Goal: Information Seeking & Learning: Learn about a topic

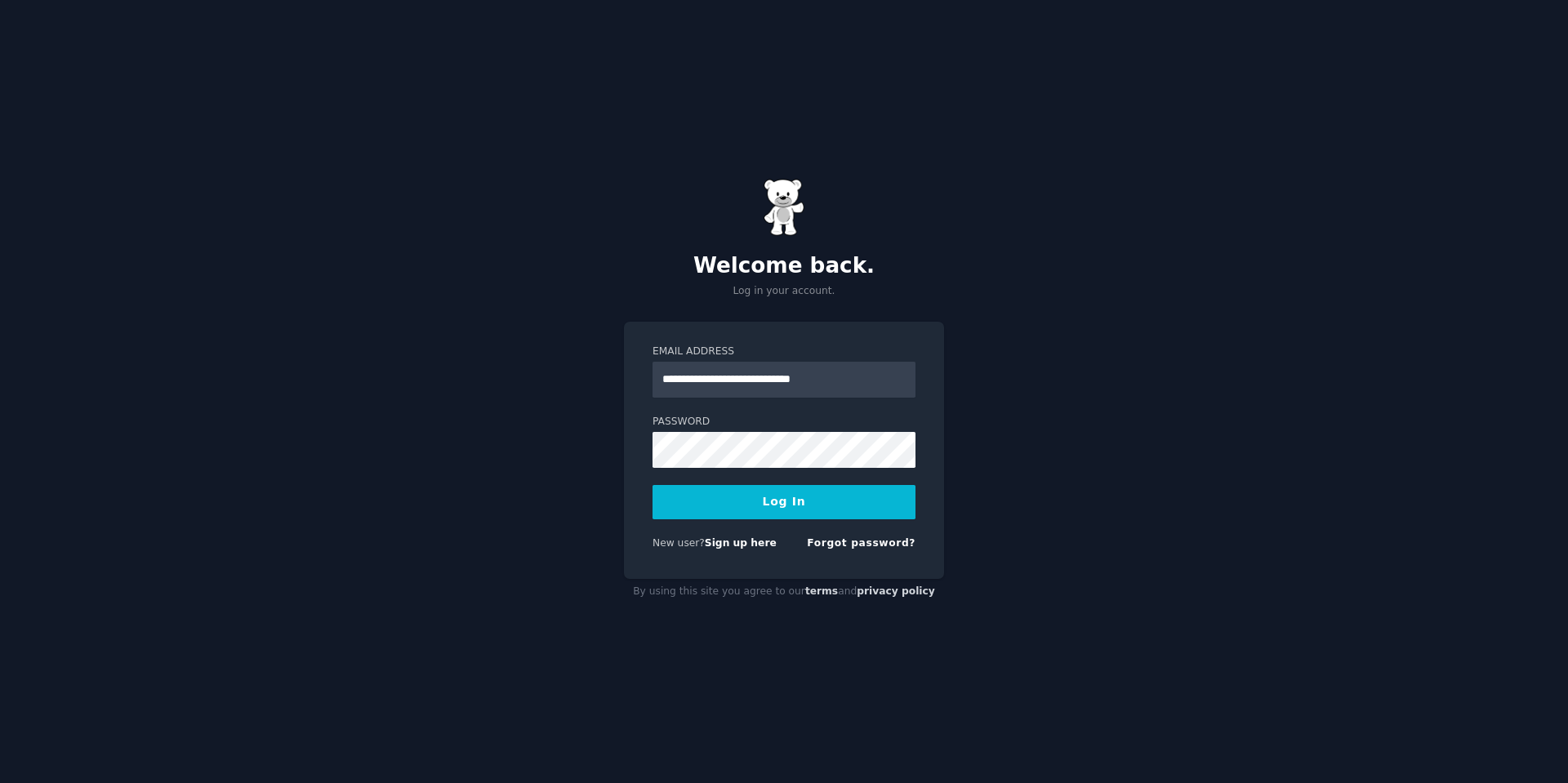
type input "**********"
click at [652, 485] on button "Log In" at bounding box center [784, 502] width 263 height 35
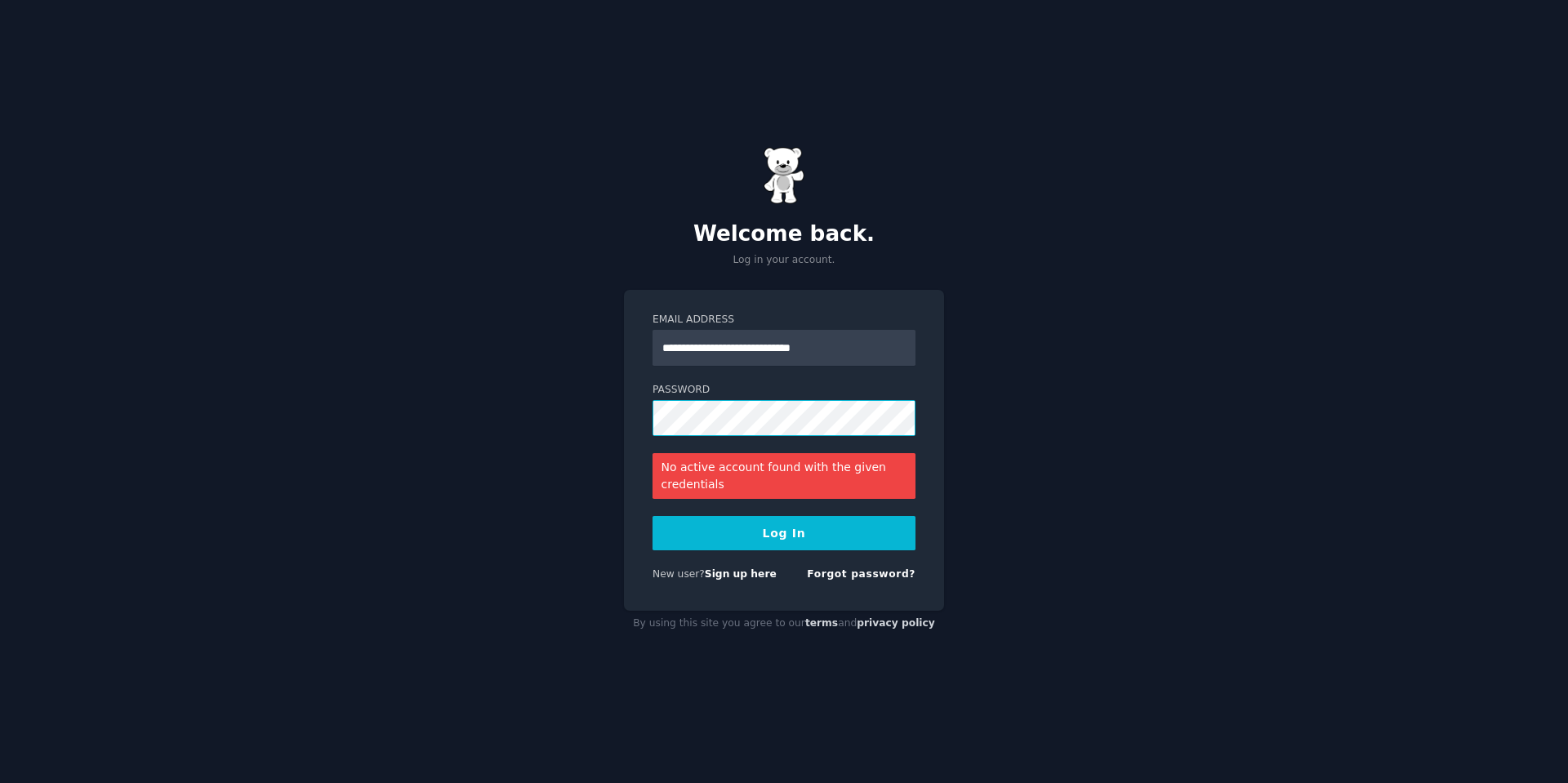
click at [652, 516] on button "Log In" at bounding box center [784, 533] width 263 height 35
click at [867, 570] on link "Forgot password?" at bounding box center [861, 574] width 109 height 12
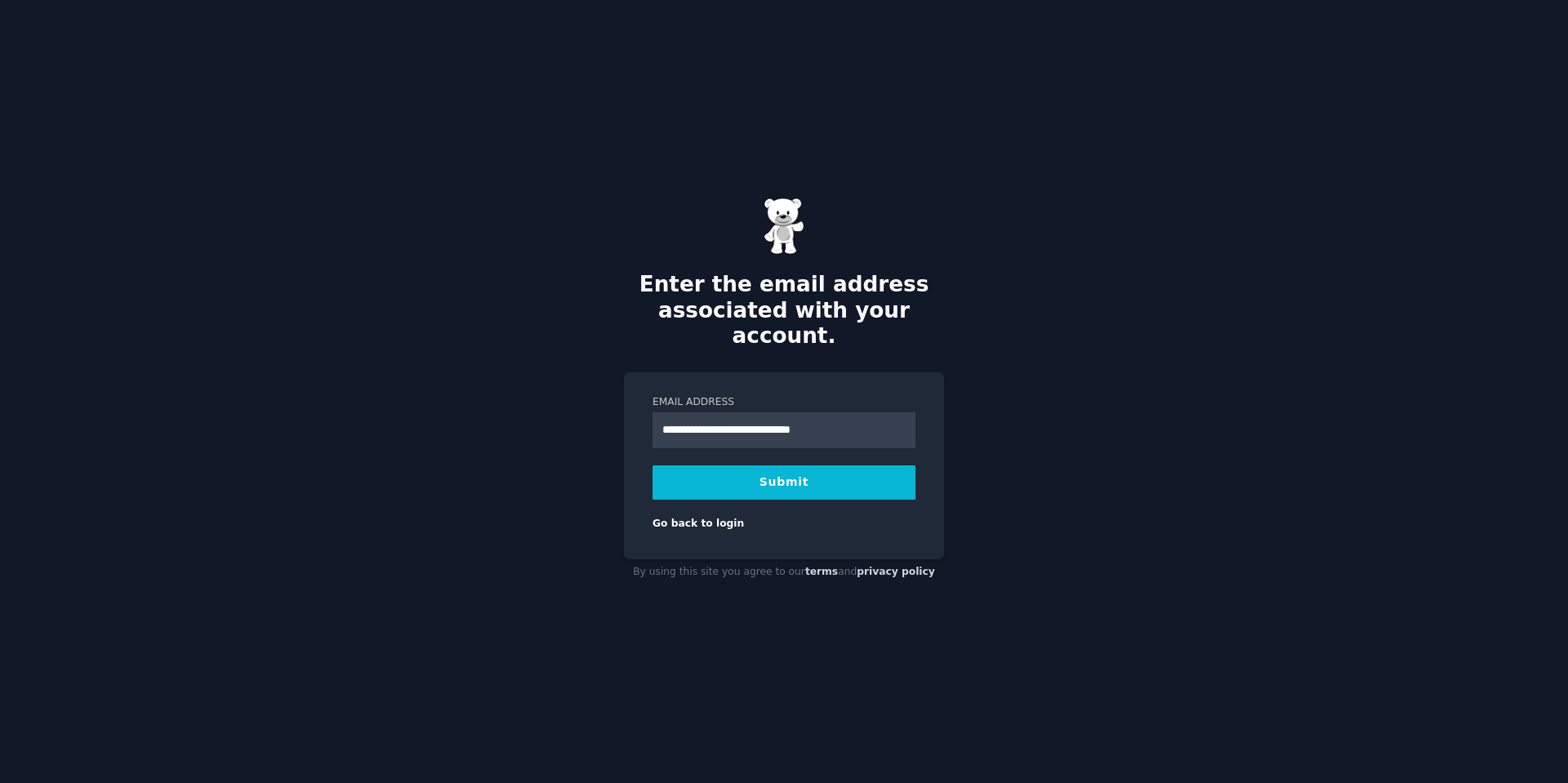
type input "**********"
click at [652, 466] on button "Submit" at bounding box center [784, 483] width 263 height 35
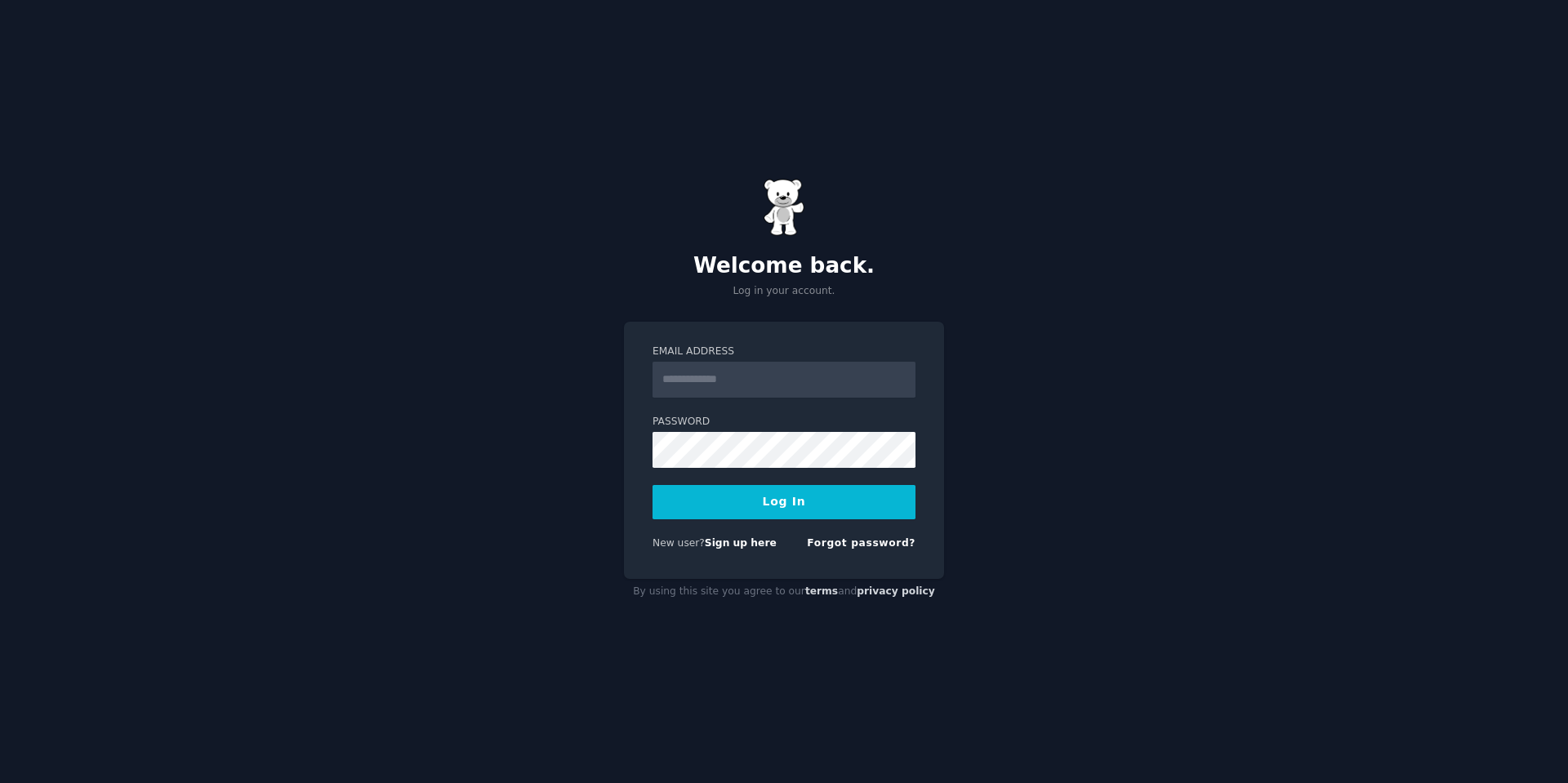
click at [781, 383] on input "Email Address" at bounding box center [784, 380] width 263 height 36
type input "**********"
click at [502, 482] on div "**********" at bounding box center [784, 392] width 1568 height 783
click at [652, 485] on button "Log In" at bounding box center [784, 502] width 263 height 35
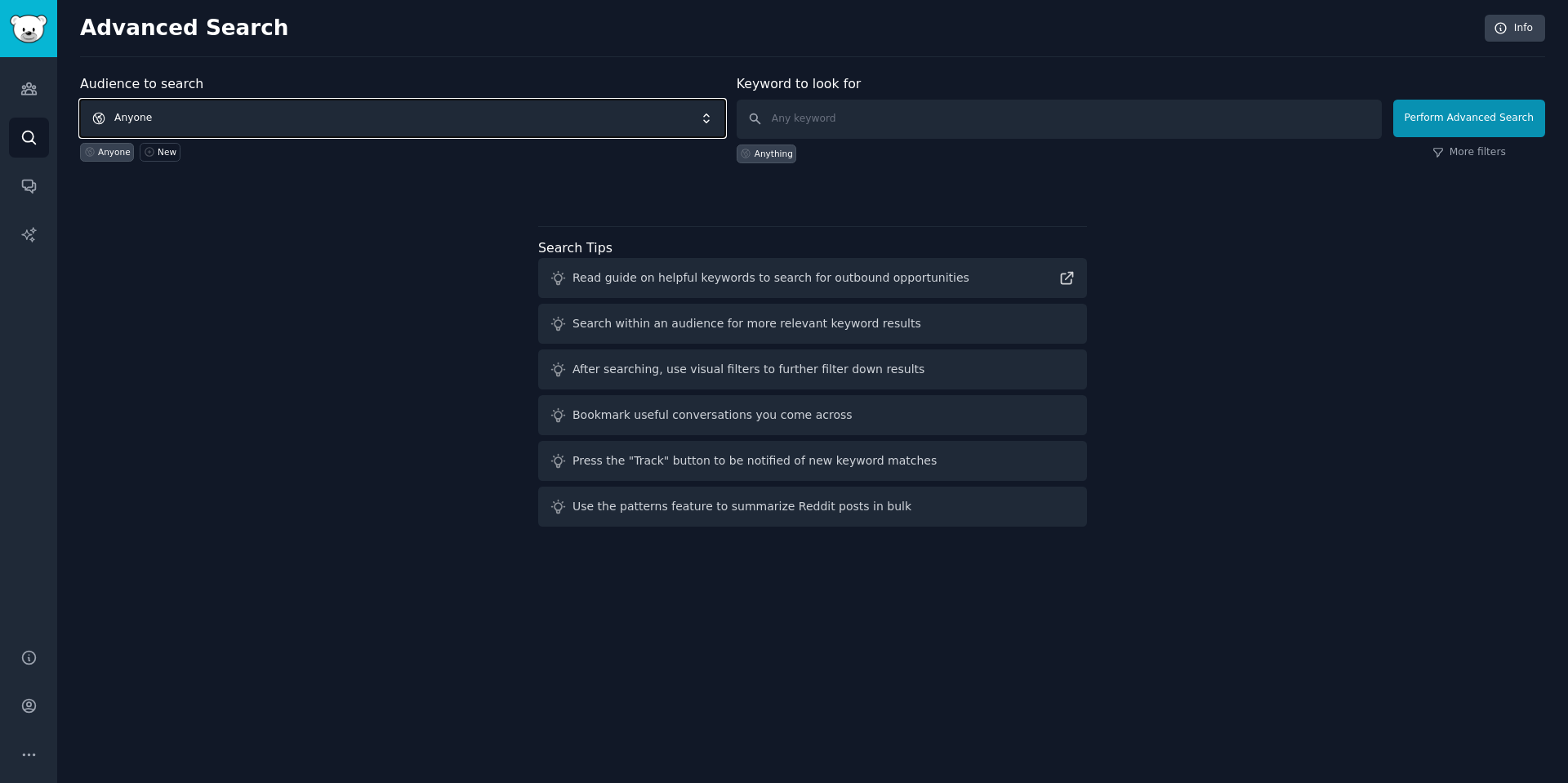
click at [515, 134] on span "Anyone" at bounding box center [402, 118] width 645 height 37
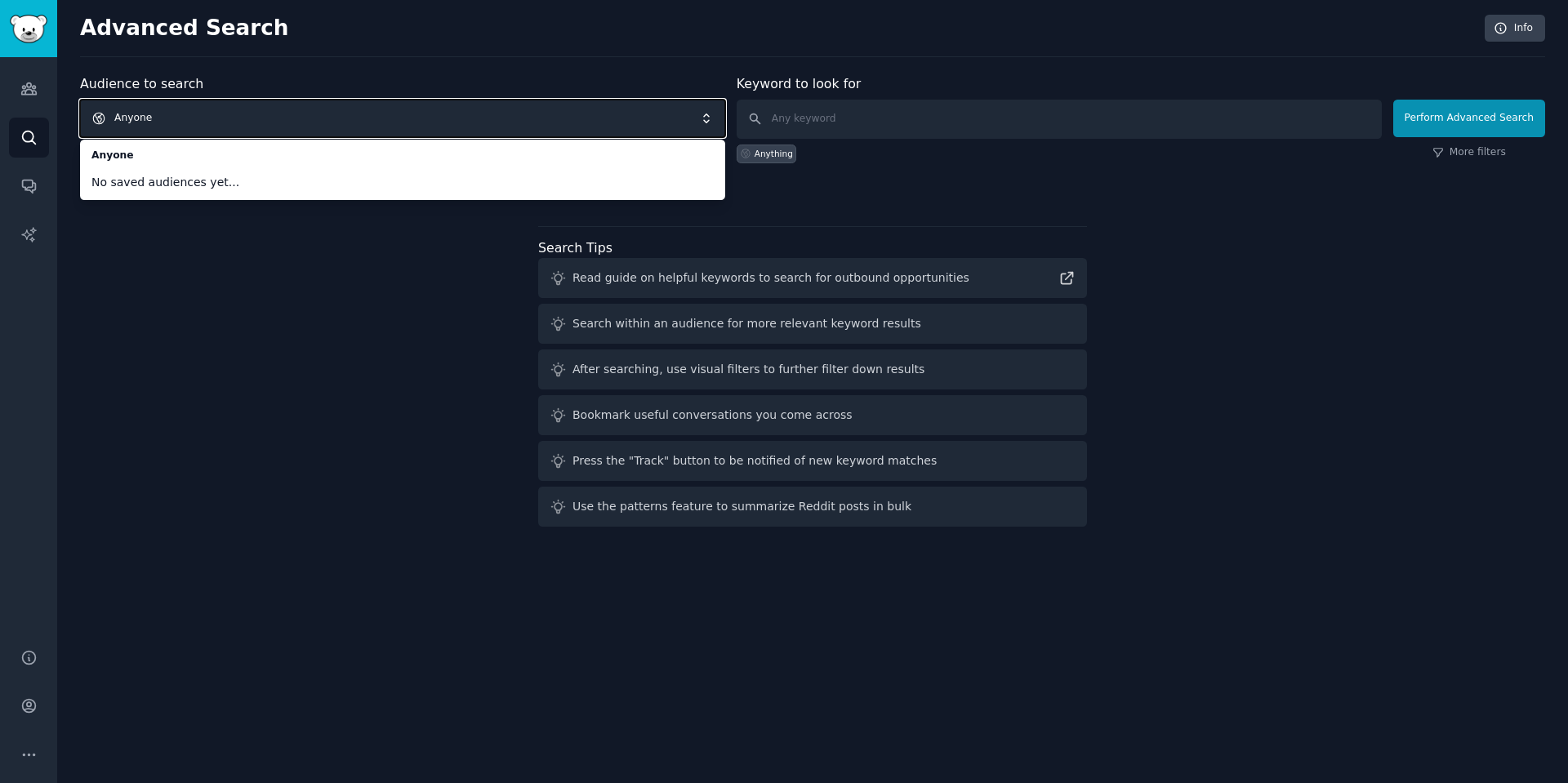
click at [516, 256] on div "Audience to search Anyone Anyone No saved audiences yet... Anyone New Keyword t…" at bounding box center [812, 303] width 1465 height 459
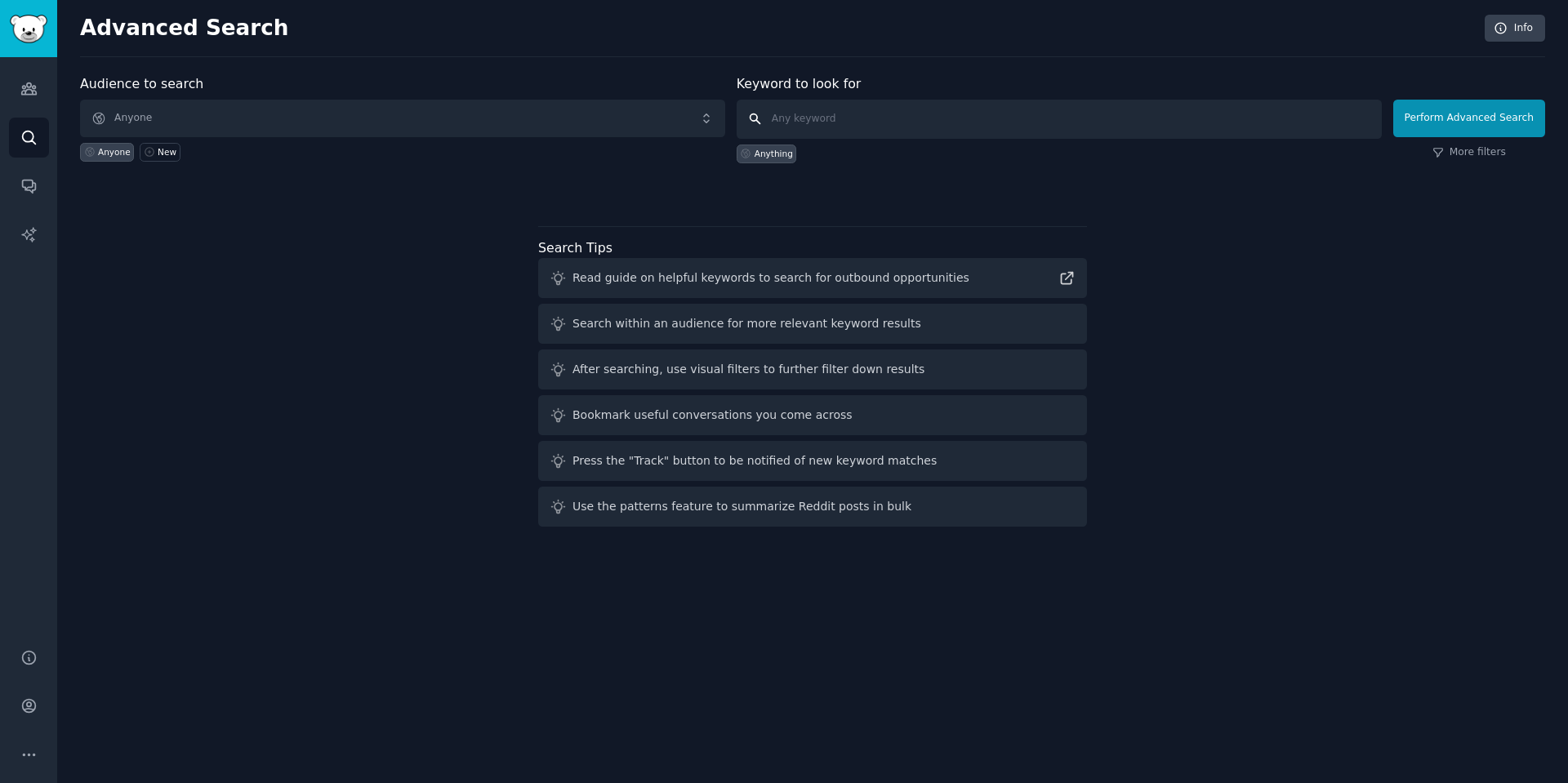
click at [839, 125] on input "text" at bounding box center [1059, 119] width 645 height 39
click at [842, 114] on input "text" at bounding box center [1059, 119] width 645 height 39
type input "qa tech"
click at [1464, 114] on button "Perform Advanced Search" at bounding box center [1469, 118] width 152 height 37
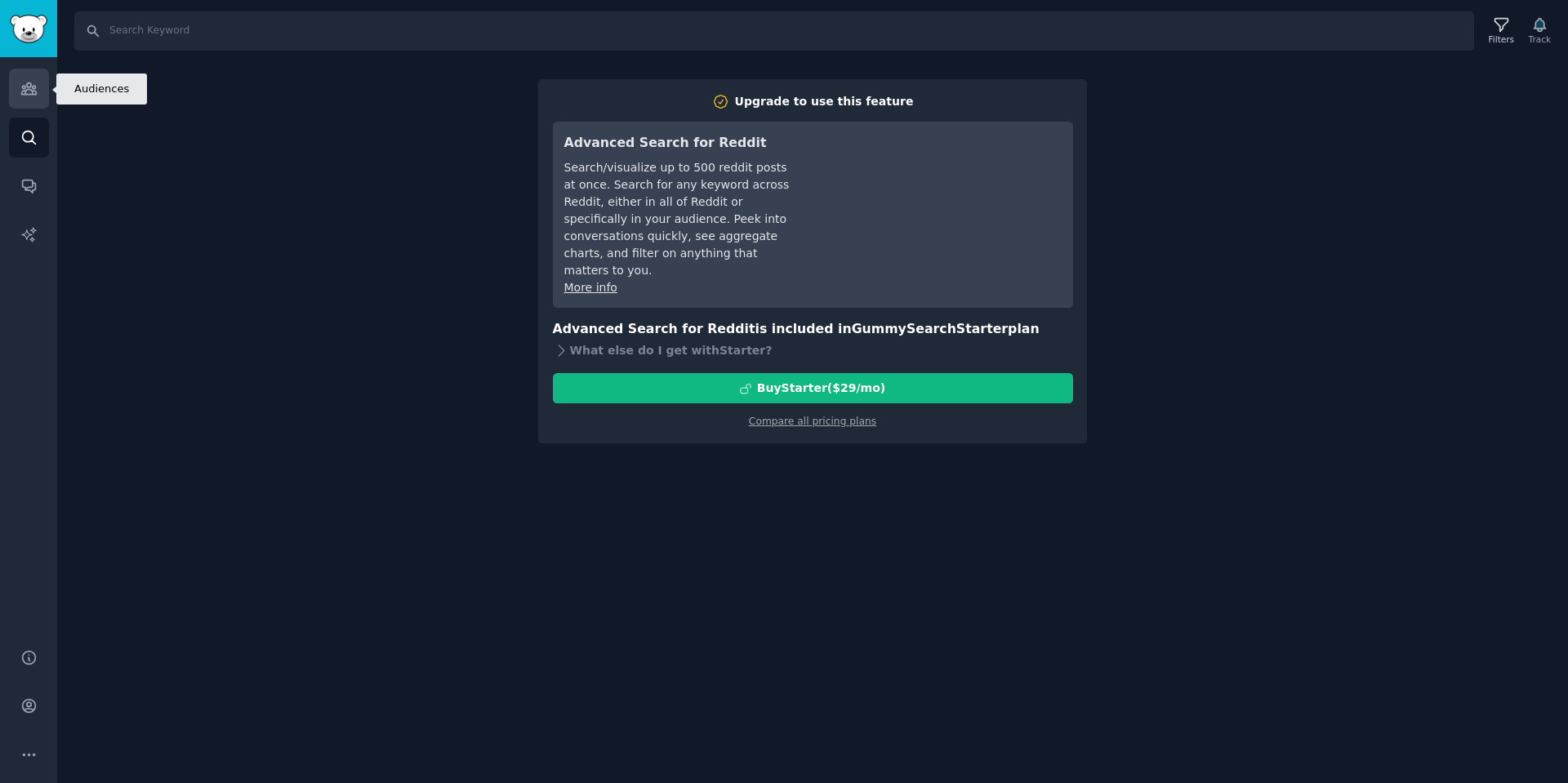
click at [34, 85] on icon "Sidebar" at bounding box center [28, 89] width 15 height 12
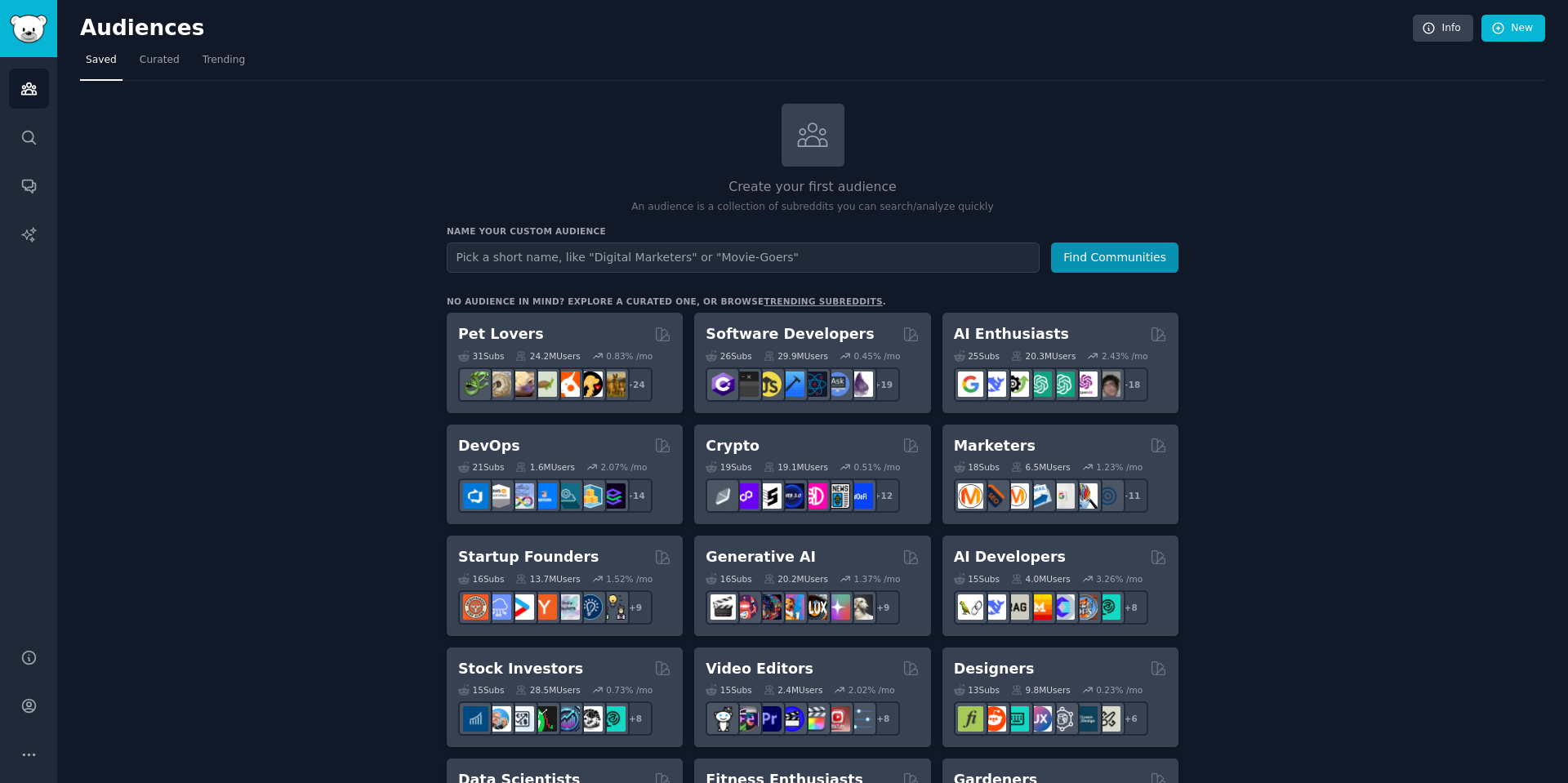
click at [780, 195] on h2 "Create your first audience" at bounding box center [813, 187] width 732 height 20
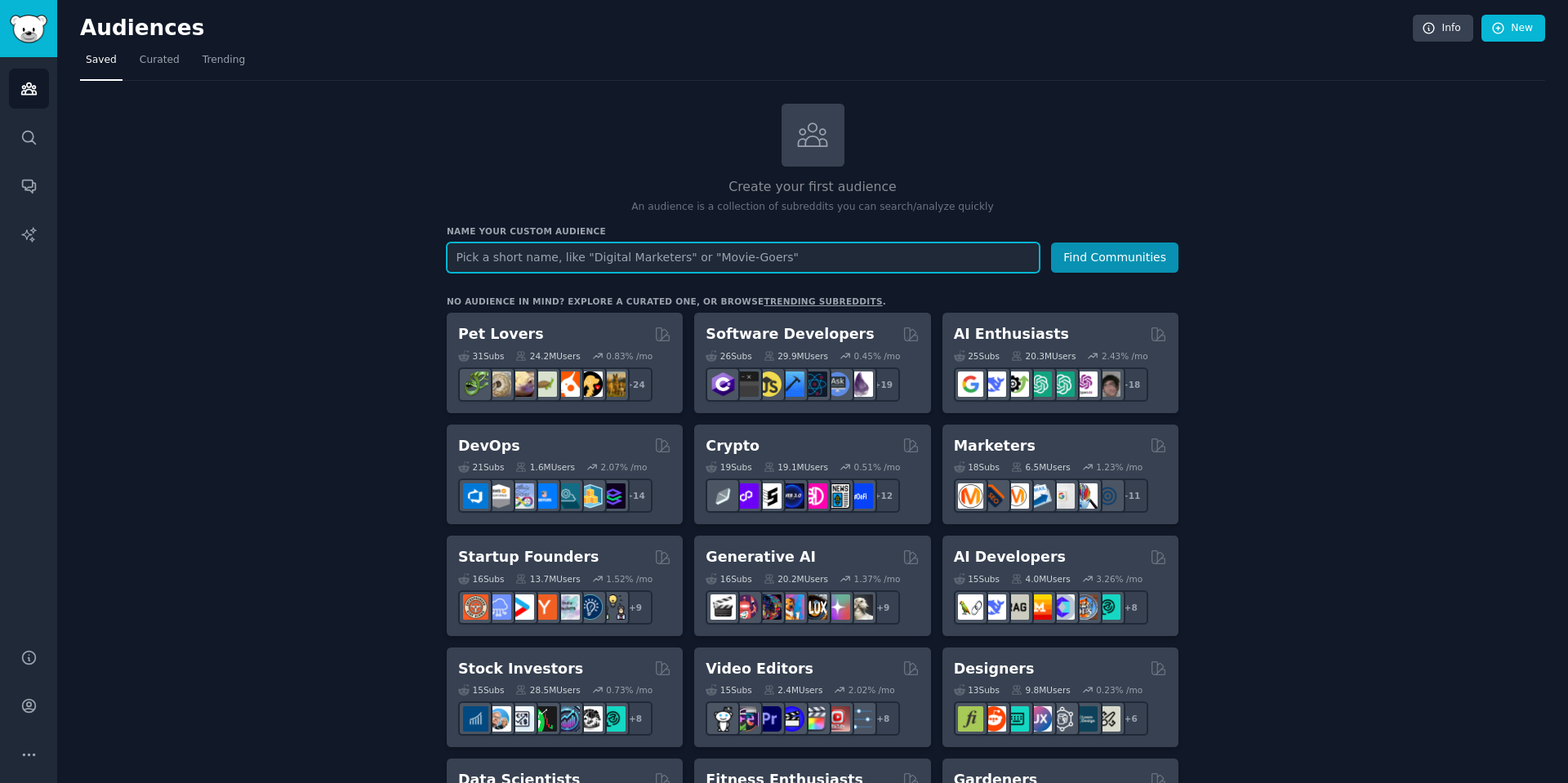
click at [666, 252] on input "text" at bounding box center [743, 257] width 593 height 30
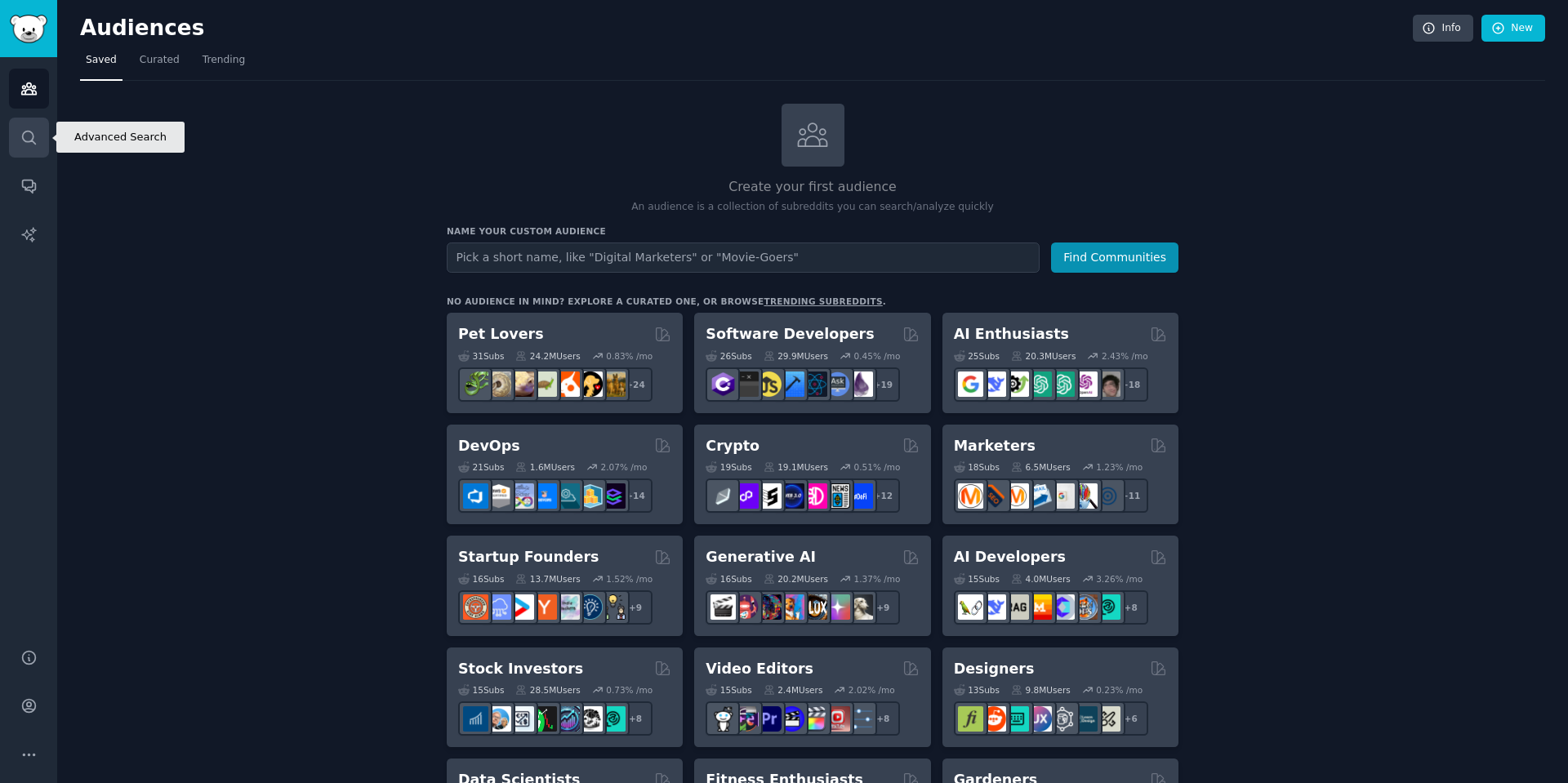
click at [31, 129] on icon "Sidebar" at bounding box center [28, 137] width 17 height 17
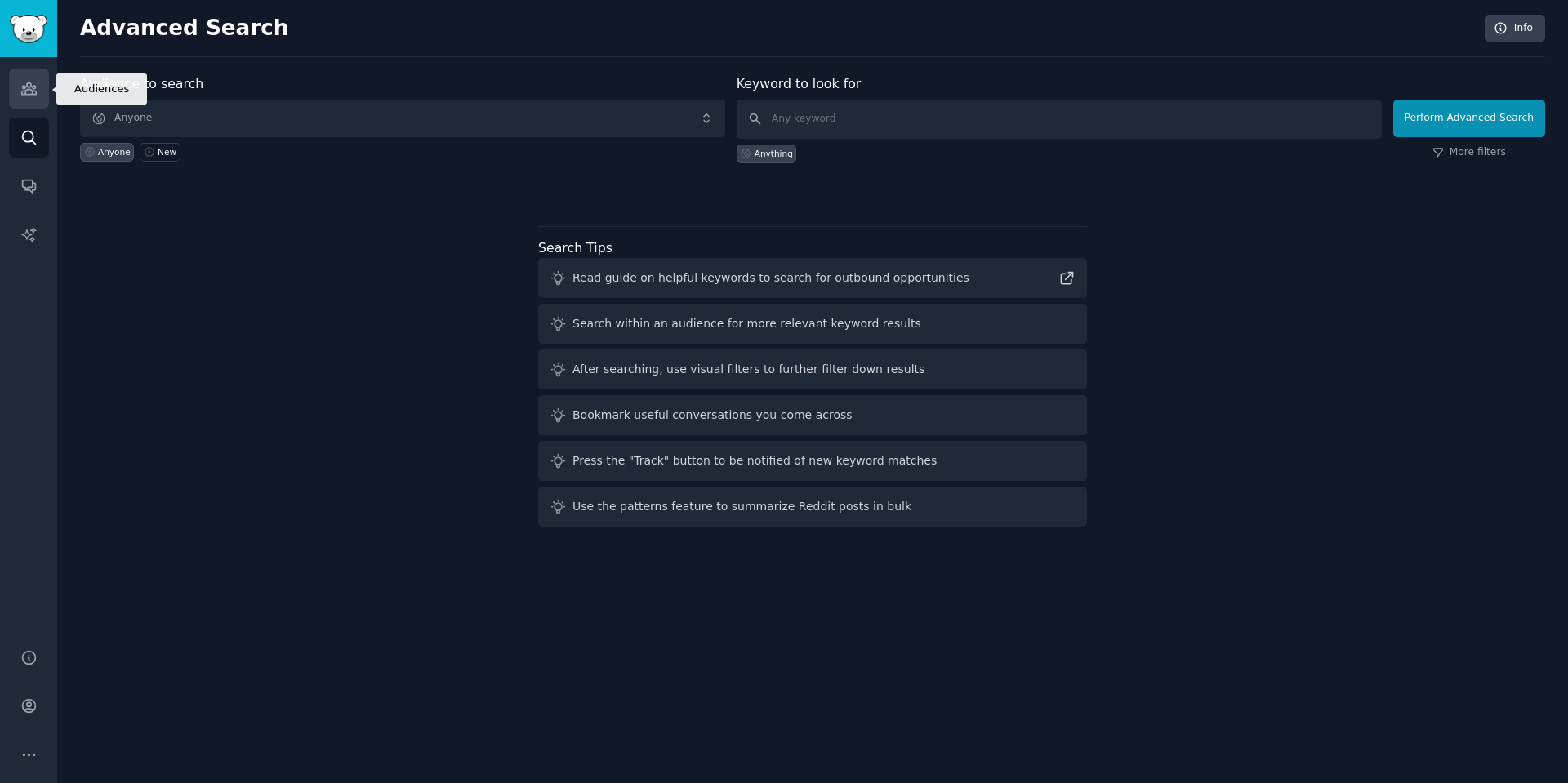
click at [34, 89] on icon "Sidebar" at bounding box center [28, 88] width 17 height 17
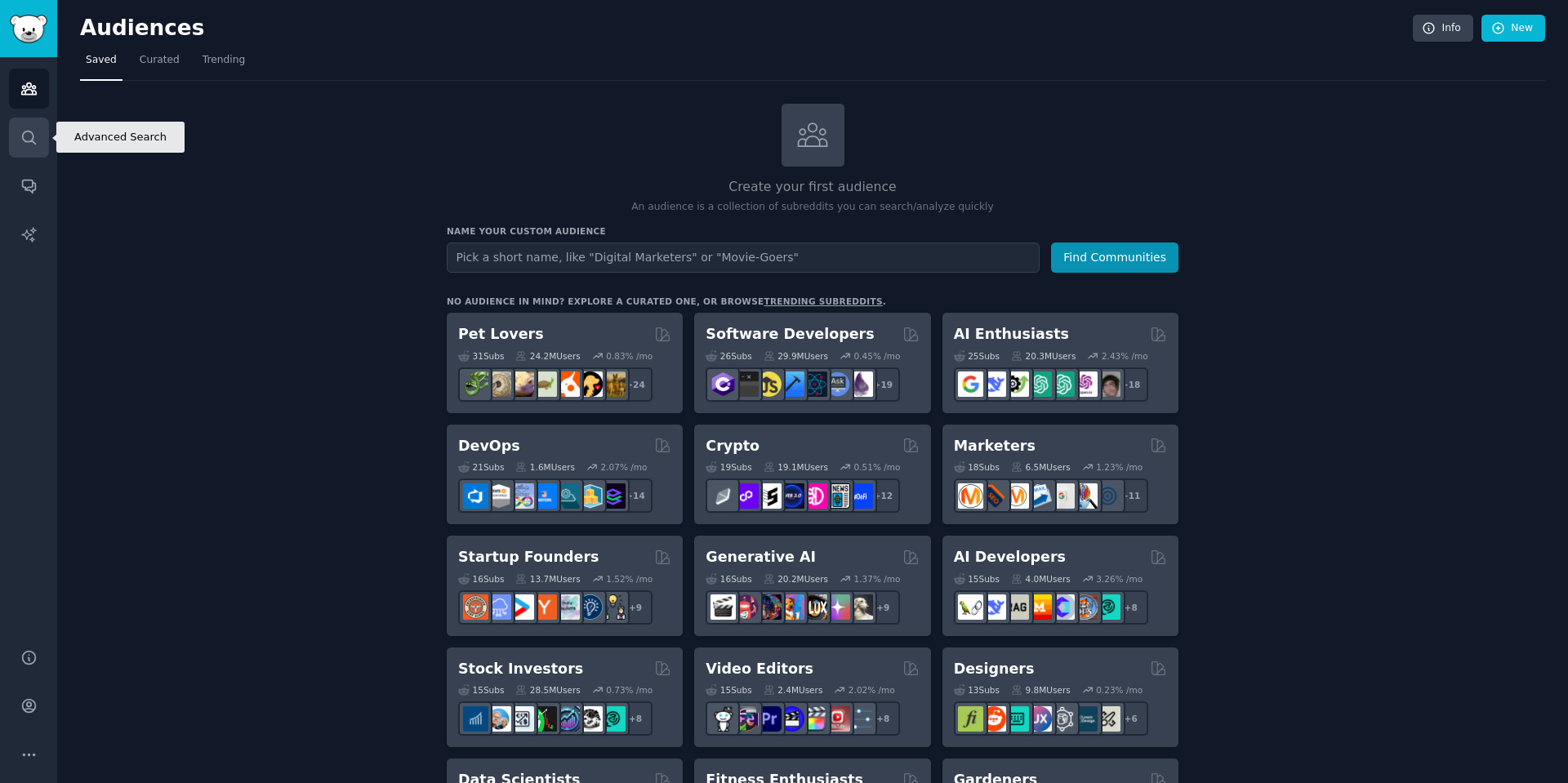
click at [30, 138] on icon "Sidebar" at bounding box center [28, 137] width 17 height 17
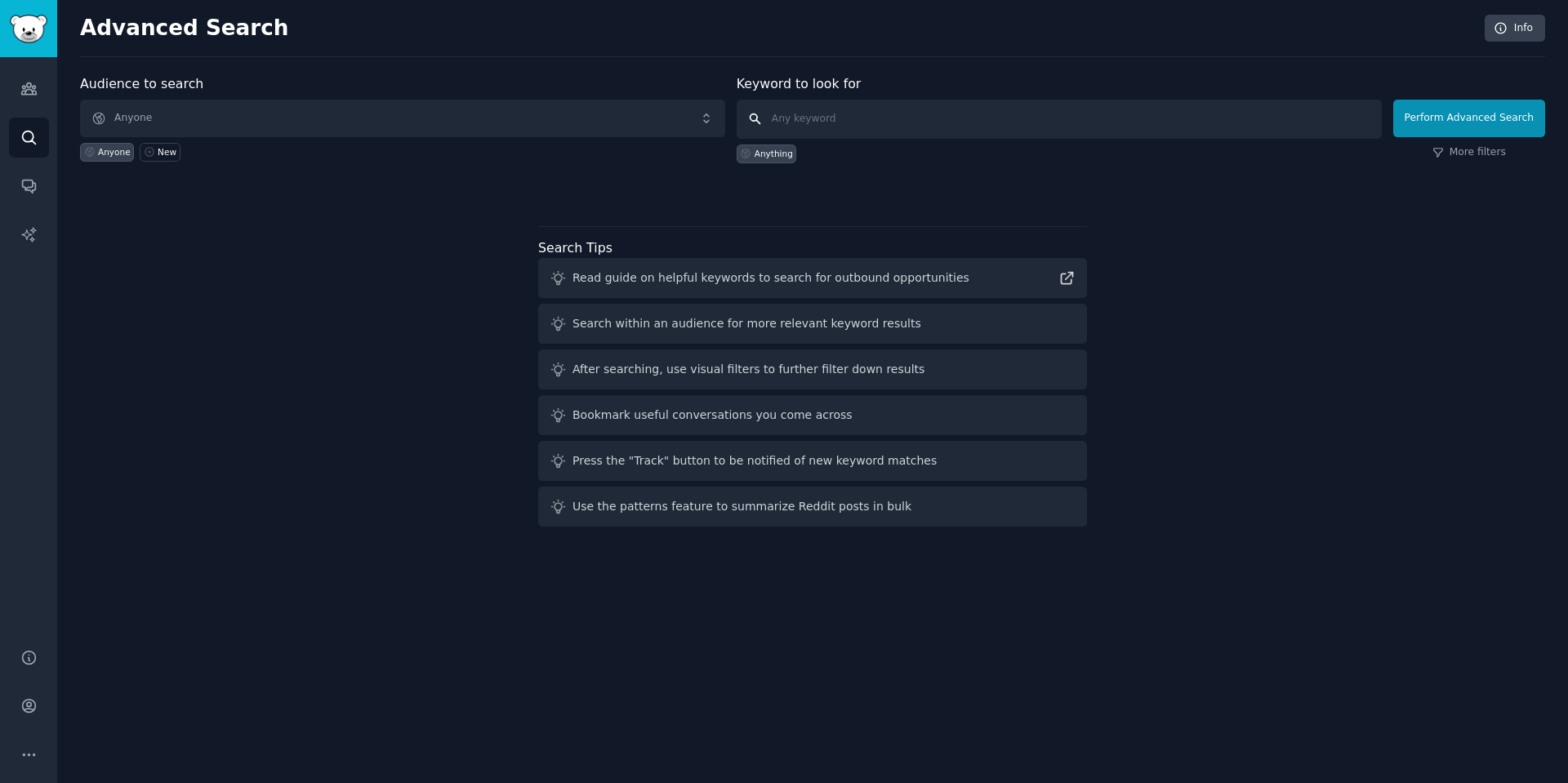
click at [855, 111] on input "text" at bounding box center [1059, 119] width 645 height 39
type input "qa tech"
click at [1463, 109] on button "Perform Advanced Search" at bounding box center [1469, 118] width 152 height 37
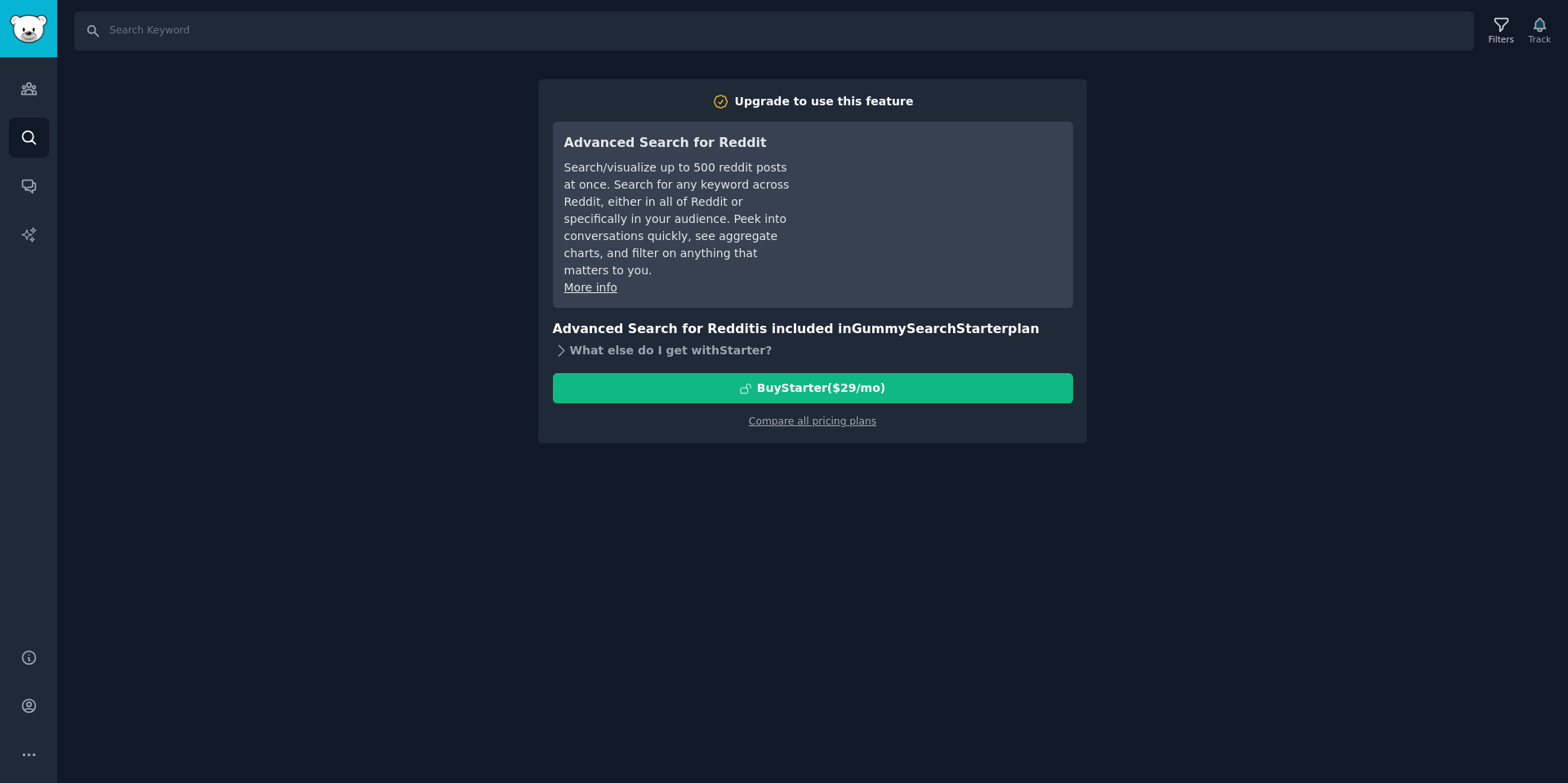
click at [694, 339] on div "What else do I get with Starter ?" at bounding box center [813, 350] width 521 height 23
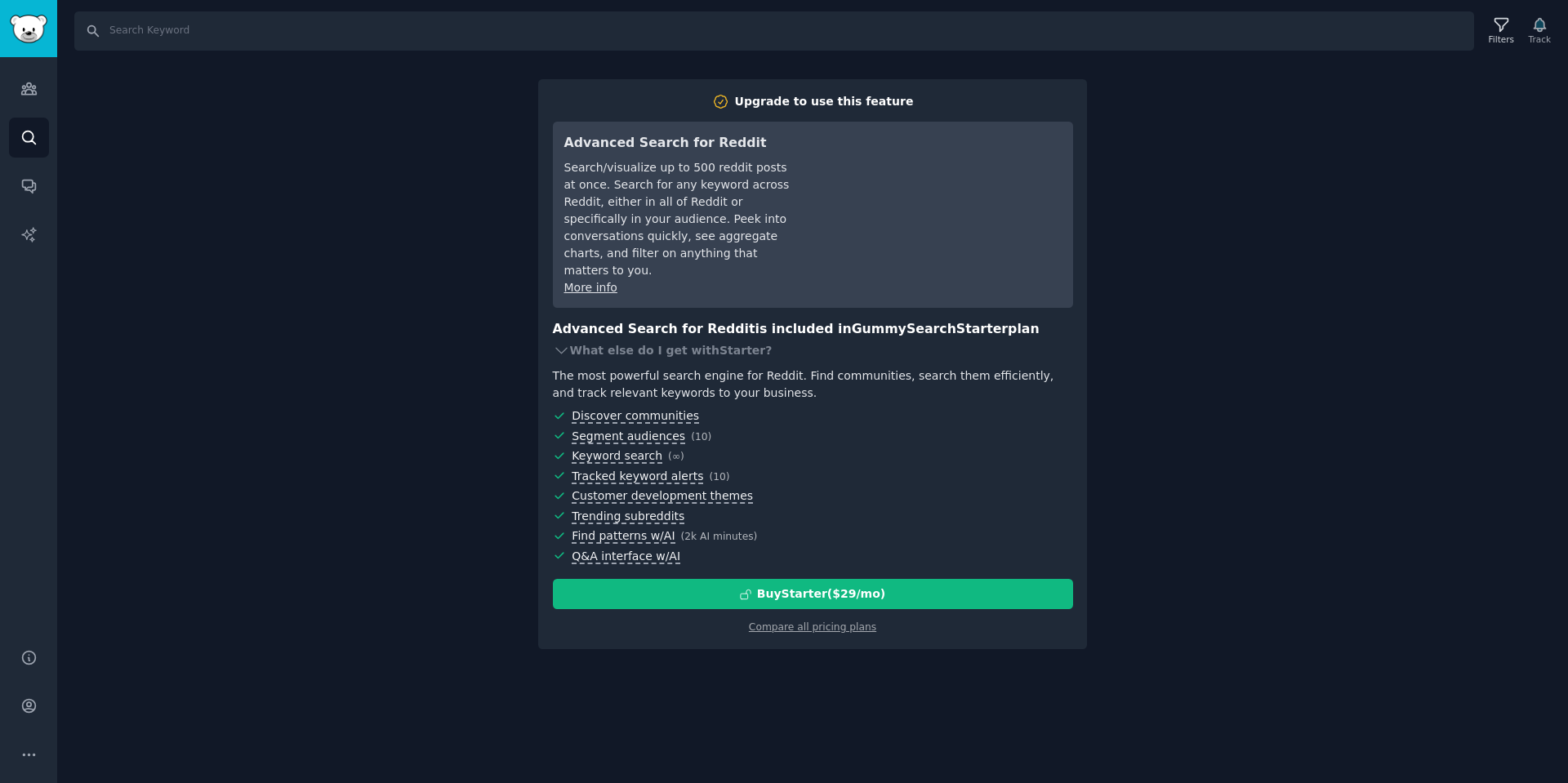
click at [1234, 307] on div "Search Filters Track Upgrade to use this feature Advanced Search for Reddit Sea…" at bounding box center [812, 392] width 1511 height 783
